Goal: Information Seeking & Learning: Learn about a topic

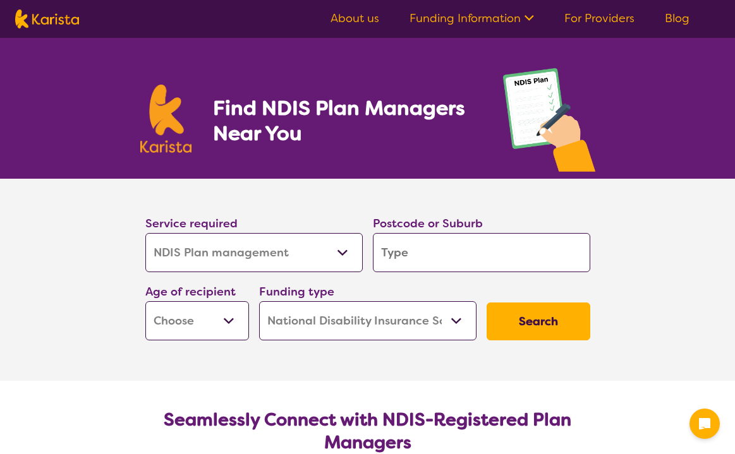
select select "NDIS Plan management"
select select "NDIS"
select select "NDIS Plan management"
select select "NDIS"
type input "2264"
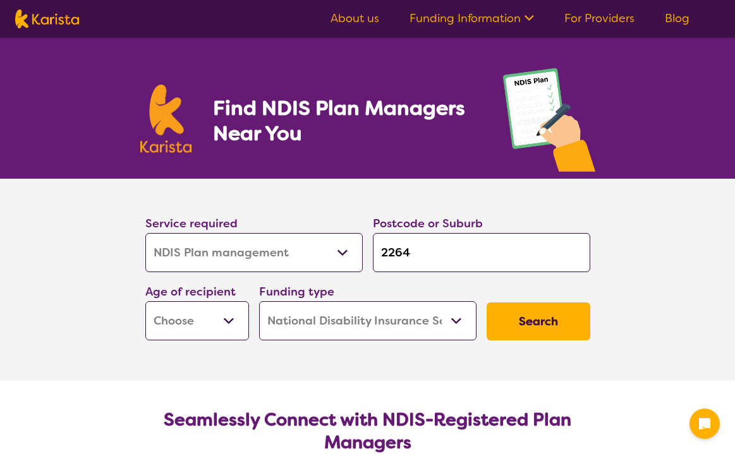
type input "2264"
click at [229, 325] on select "Early Childhood - 0 to 9 Child - 10 to 11 Adolescent - 12 to 17 Adult - 18 to 6…" at bounding box center [197, 320] width 104 height 39
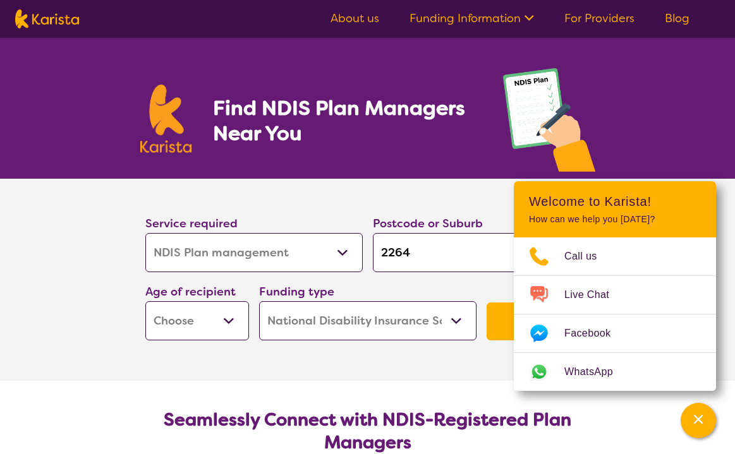
select select "AG"
click at [145, 301] on select "Early Childhood - 0 to 9 Child - 10 to 11 Adolescent - 12 to 17 Adult - 18 to 6…" at bounding box center [197, 320] width 104 height 39
select select "AG"
click at [462, 325] on select "Home Care Package (HCP) National Disability Insurance Scheme (NDIS) I don't know" at bounding box center [367, 320] width 217 height 39
click at [259, 301] on select "Home Care Package (HCP) National Disability Insurance Scheme (NDIS) I don't know" at bounding box center [367, 320] width 217 height 39
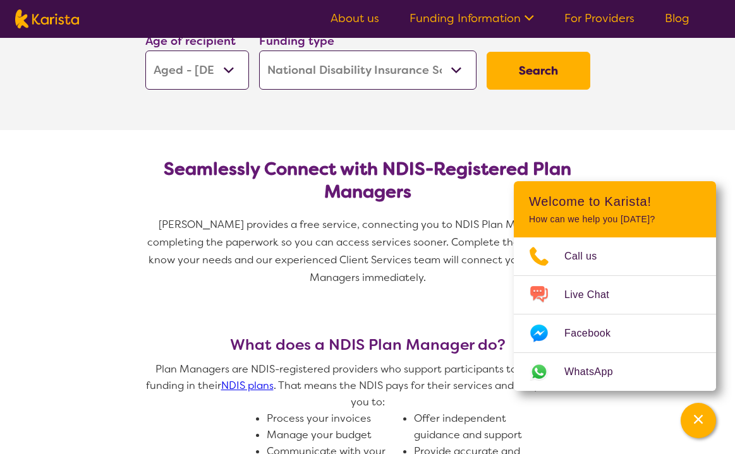
scroll to position [253, 0]
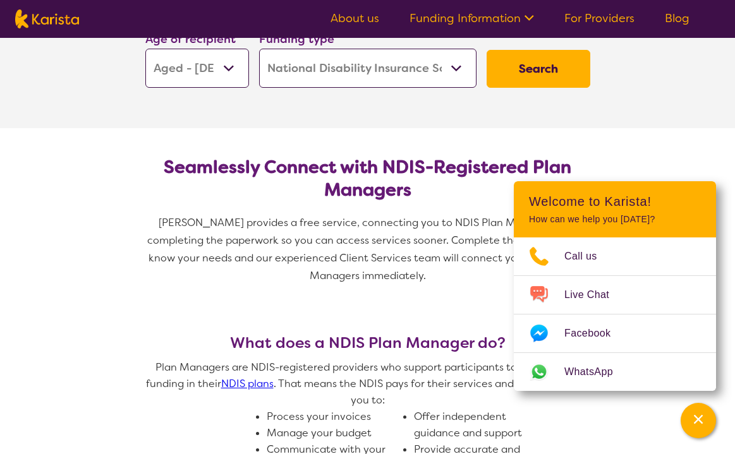
click at [533, 72] on button "Search" at bounding box center [539, 69] width 104 height 38
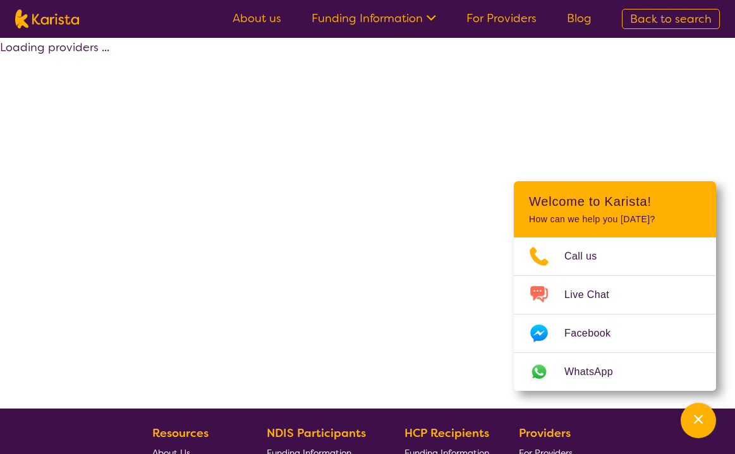
select select "by_score"
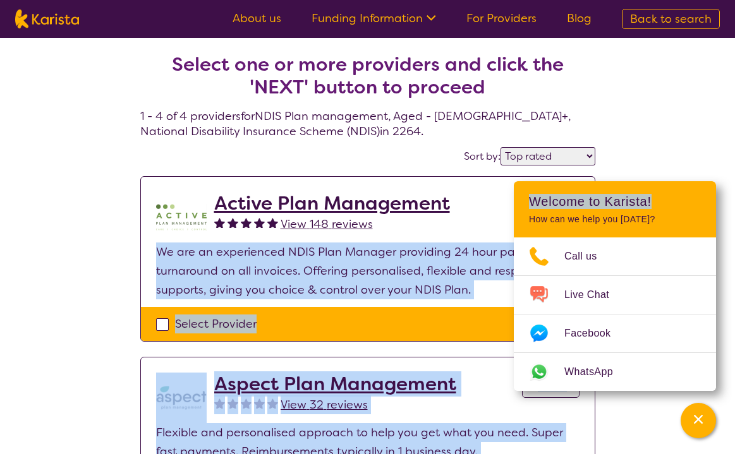
drag, startPoint x: 672, startPoint y: 197, endPoint x: 1016, endPoint y: 181, distance: 344.1
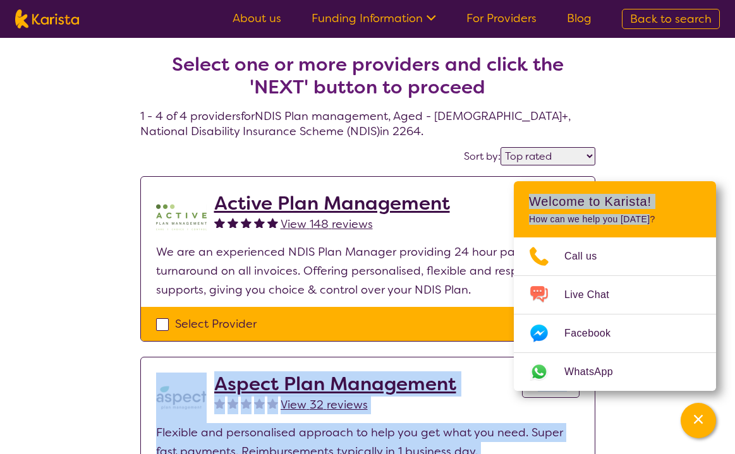
drag, startPoint x: 662, startPoint y: 216, endPoint x: 959, endPoint y: 310, distance: 311.8
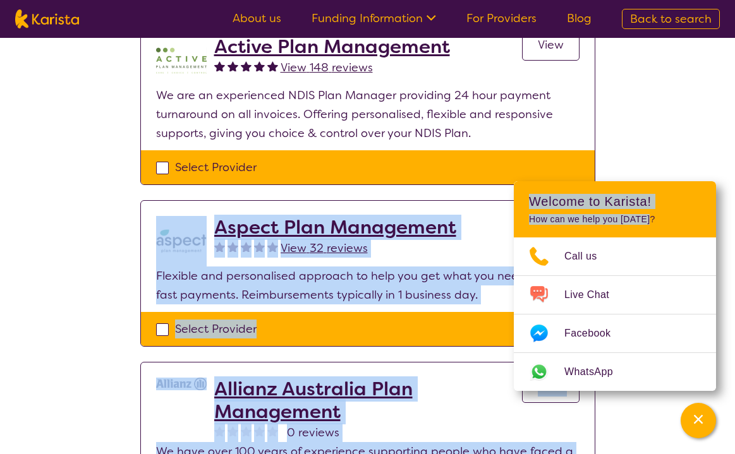
scroll to position [126, 0]
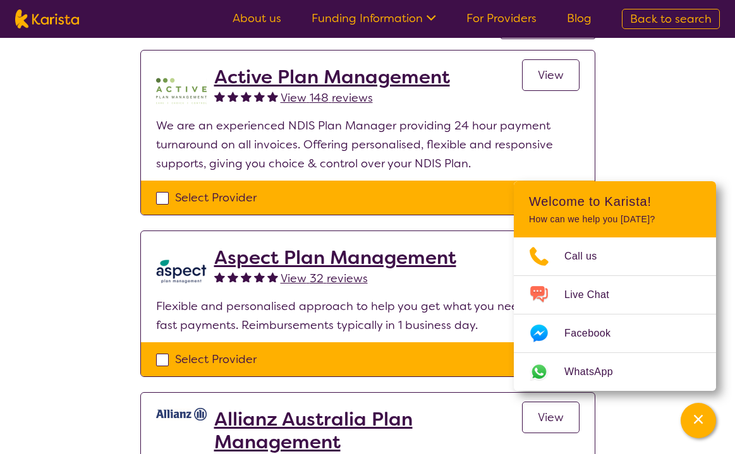
click at [28, 178] on div "Select one or more providers and click the 'NEXT' button to proceed 1 - 4 of 4 …" at bounding box center [367, 345] width 735 height 866
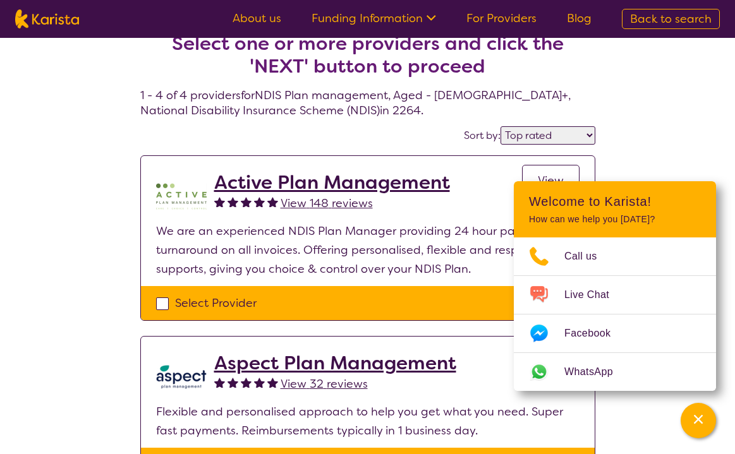
scroll to position [0, 0]
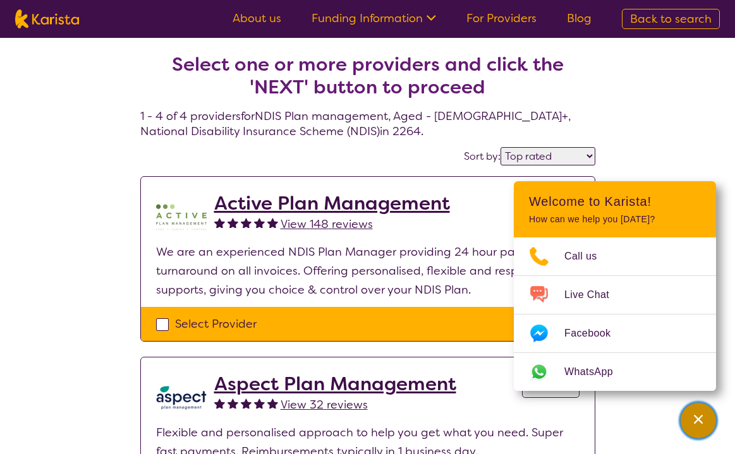
click at [700, 418] on icon "Channel Menu" at bounding box center [698, 419] width 9 height 9
